Goal: Task Accomplishment & Management: Use online tool/utility

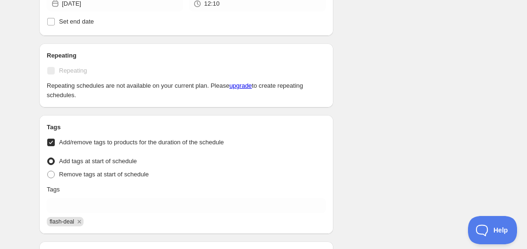
scroll to position [425, 0]
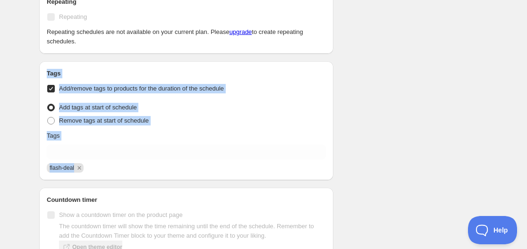
drag, startPoint x: 144, startPoint y: 170, endPoint x: 42, endPoint y: 72, distance: 140.9
click at [42, 72] on div "Tags Add/remove tags to products for the duration of the schedule Tag type Add …" at bounding box center [186, 120] width 294 height 119
copy div "Tags Add/remove tags to products for the duration of the schedule Tag type Add …"
click at [253, 95] on div "Tags Add/remove tags to products for the duration of the schedule Tag type Add …" at bounding box center [186, 121] width 279 height 104
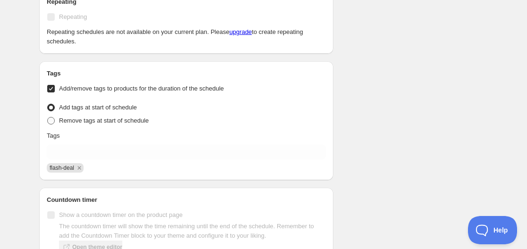
click at [51, 122] on span at bounding box center [51, 121] width 8 height 8
click at [48, 118] on input "Remove tags at start of schedule" at bounding box center [47, 117] width 0 height 0
radio input "true"
click at [76, 166] on icon "Remove flash-deal" at bounding box center [79, 168] width 8 height 8
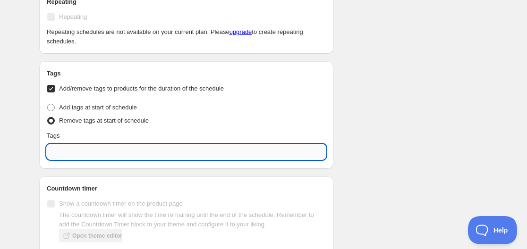
click at [78, 156] on input "text" at bounding box center [186, 151] width 279 height 15
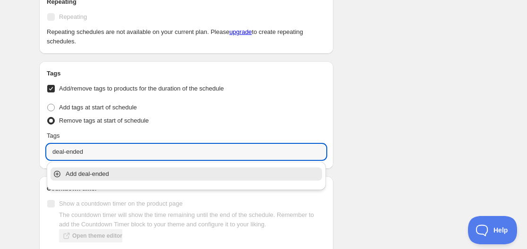
click at [80, 167] on div "Add deal-ended" at bounding box center [186, 174] width 275 height 19
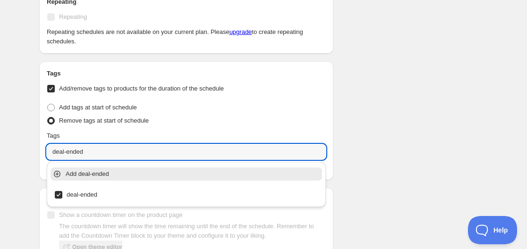
type input "deal-ended"
click at [380, 108] on div "Schedule name Wine Deal Your customers won't see this Action Action Publish pro…" at bounding box center [260, 74] width 456 height 943
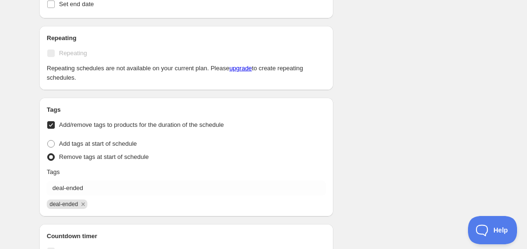
scroll to position [268, 0]
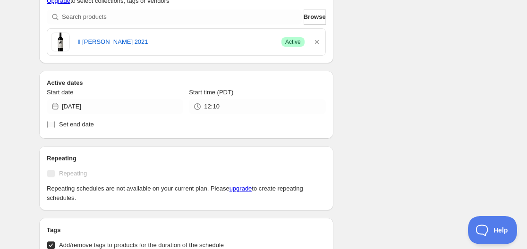
click at [51, 123] on input "Set end date" at bounding box center [51, 125] width 8 height 8
checkbox input "true"
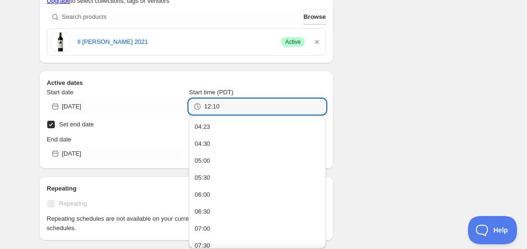
drag, startPoint x: 212, startPoint y: 109, endPoint x: 197, endPoint y: 107, distance: 14.3
click at [197, 107] on div "12:10" at bounding box center [257, 106] width 136 height 15
drag, startPoint x: 212, startPoint y: 107, endPoint x: 192, endPoint y: 107, distance: 20.8
click at [192, 107] on div "410" at bounding box center [257, 106] width 136 height 15
click at [202, 142] on div "04:30" at bounding box center [203, 143] width 16 height 9
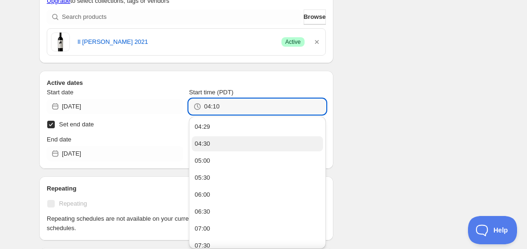
type input "04:30"
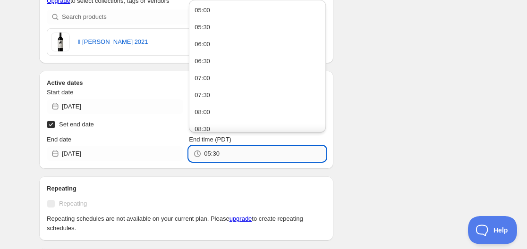
click at [207, 154] on input "05:30" at bounding box center [264, 153] width 121 height 15
click at [212, 154] on input "04:30" at bounding box center [264, 153] width 121 height 15
type input "04:40"
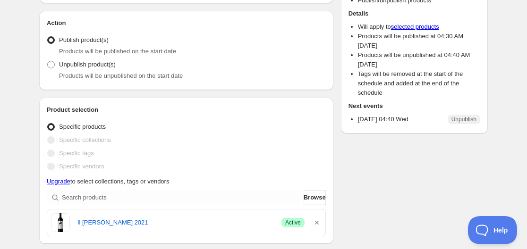
scroll to position [0, 0]
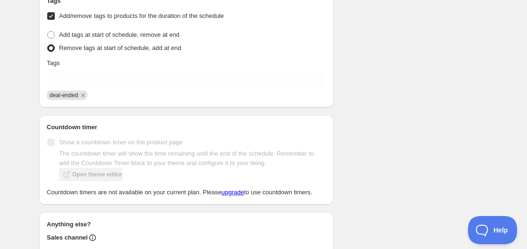
scroll to position [527, 0]
